Goal: Information Seeking & Learning: Learn about a topic

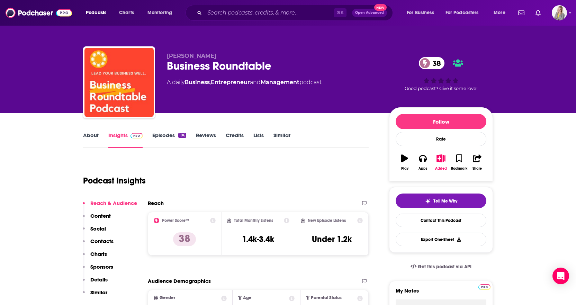
click at [97, 133] on link "About" at bounding box center [91, 140] width 16 height 16
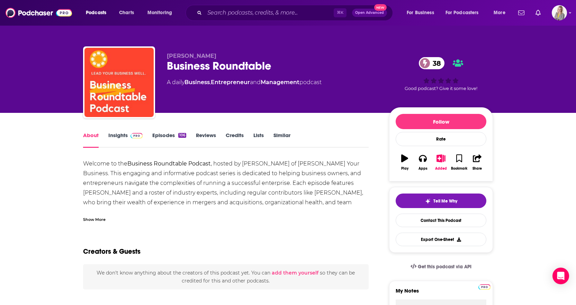
click at [162, 134] on link "Episodes 106" at bounding box center [169, 140] width 34 height 16
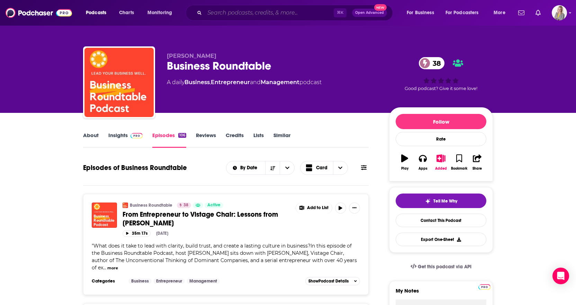
click at [231, 13] on input "Search podcasts, credits, & more..." at bounding box center [269, 12] width 129 height 11
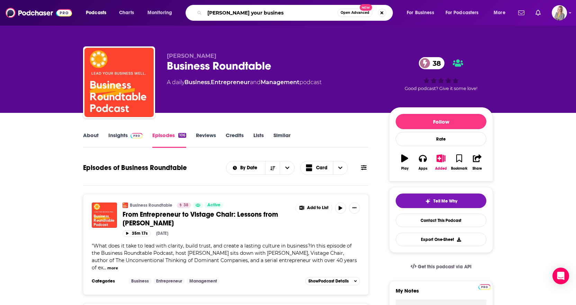
type input "[PERSON_NAME] your business"
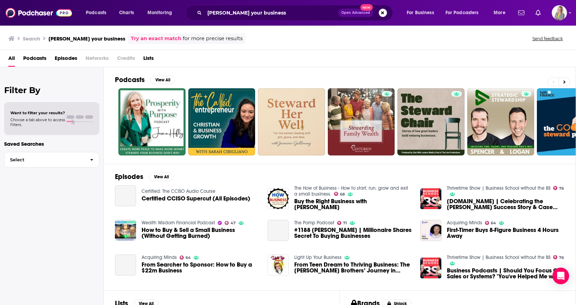
click at [44, 60] on span "Podcasts" at bounding box center [34, 60] width 23 height 14
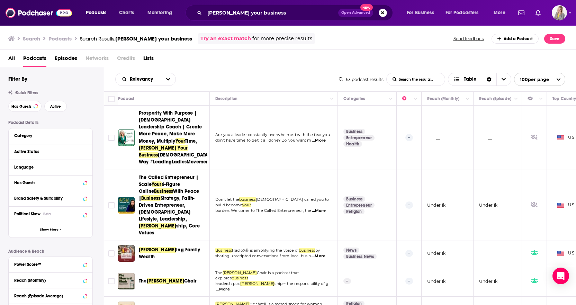
click at [13, 56] on span "All" at bounding box center [11, 60] width 7 height 14
